Goal: Navigation & Orientation: Find specific page/section

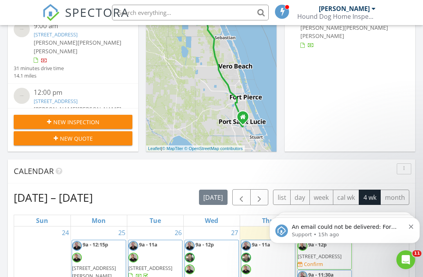
scroll to position [714, 424]
click at [413, 226] on icon "Dismiss notification" at bounding box center [411, 227] width 4 height 4
click at [418, 225] on div "An email could not be delivered: For more information, view Why emails don't ge…" at bounding box center [345, 230] width 150 height 26
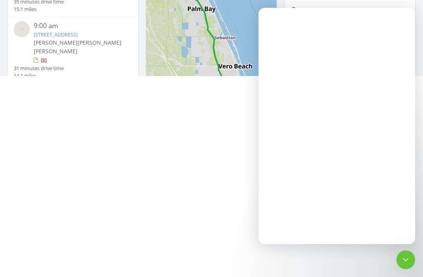
scroll to position [0, 0]
click at [411, 225] on div "Intercom messenger" at bounding box center [337, 138] width 157 height 211
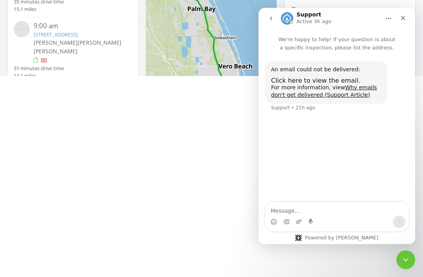
click at [407, 16] on div "Close" at bounding box center [403, 18] width 14 height 14
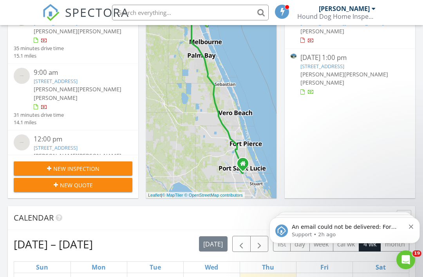
click at [410, 223] on button "Dismiss notification" at bounding box center [411, 226] width 5 height 6
click at [411, 224] on button "Dismiss notification" at bounding box center [411, 226] width 5 height 6
click at [411, 227] on icon "Dismiss notification" at bounding box center [411, 227] width 4 height 4
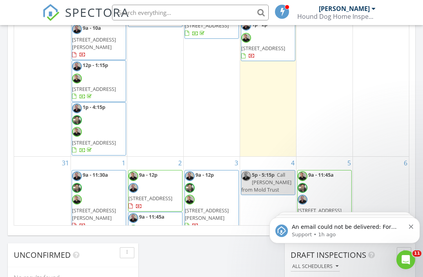
click at [411, 228] on icon "Dismiss notification" at bounding box center [411, 227] width 4 height 4
click at [411, 226] on icon "Dismiss notification" at bounding box center [411, 227] width 4 height 4
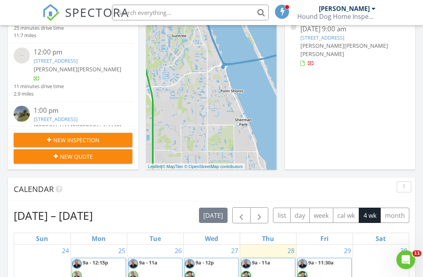
scroll to position [183, 0]
